Goal: Task Accomplishment & Management: Use online tool/utility

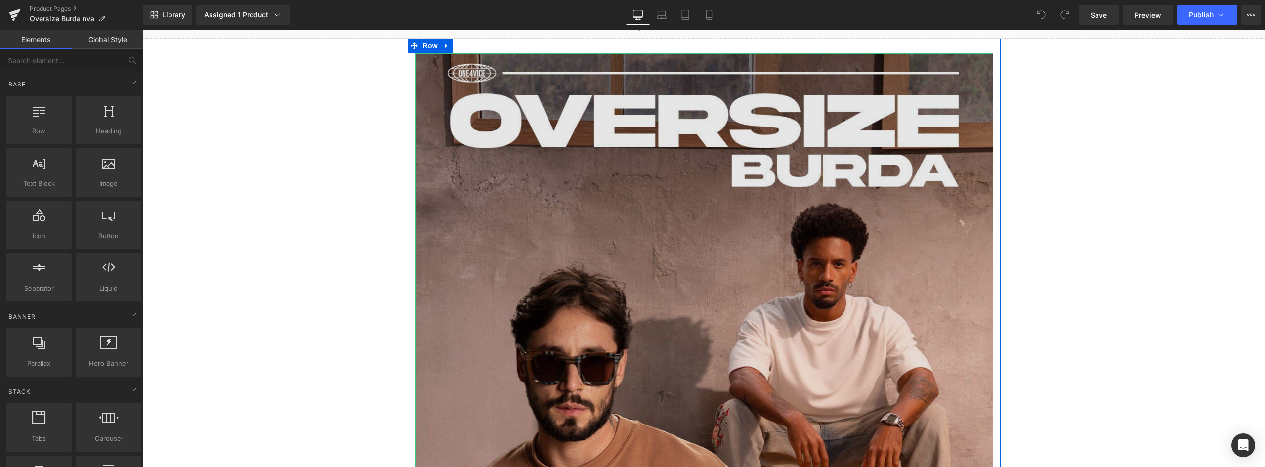
scroll to position [198, 0]
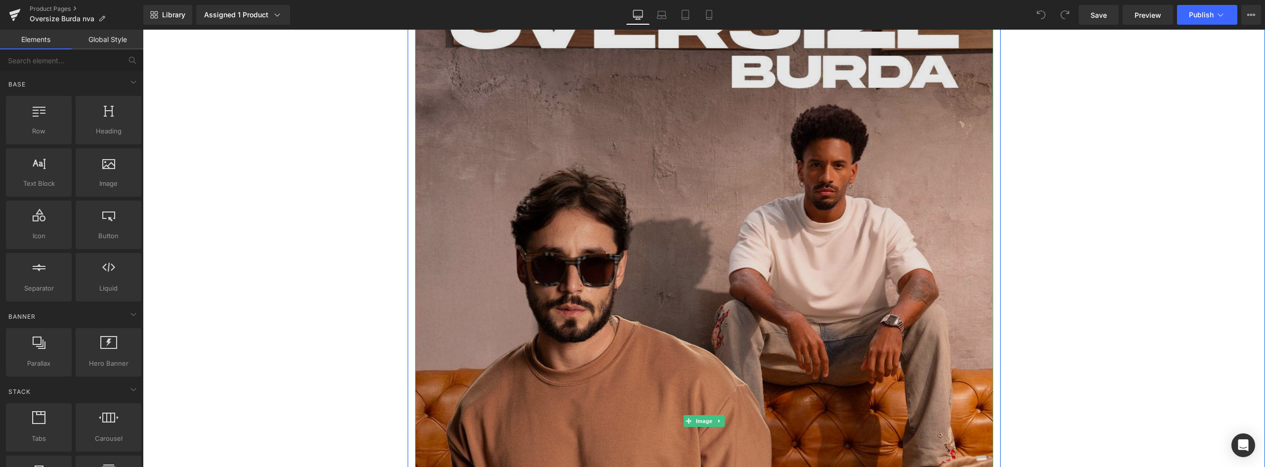
click at [500, 130] on img at bounding box center [704, 421] width 578 height 933
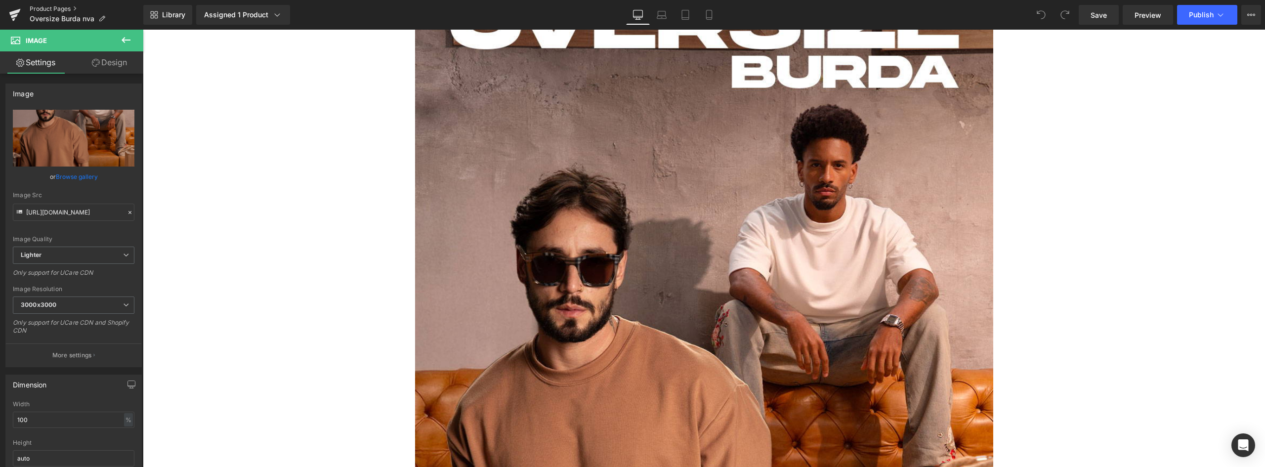
click at [51, 8] on link "Product Pages" at bounding box center [87, 9] width 114 height 8
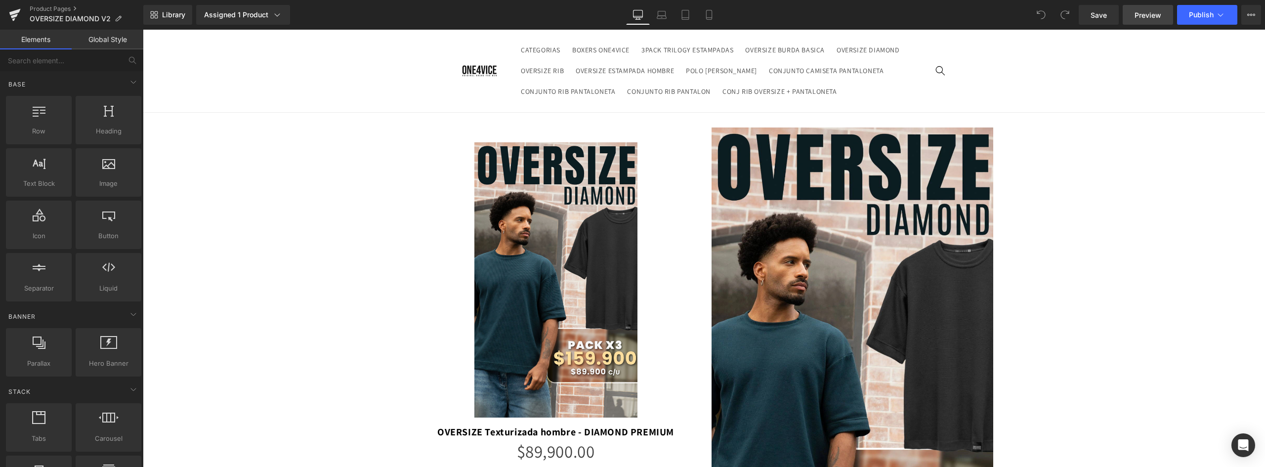
click at [1151, 16] on span "Preview" at bounding box center [1147, 15] width 27 height 10
